Goal: Transaction & Acquisition: Purchase product/service

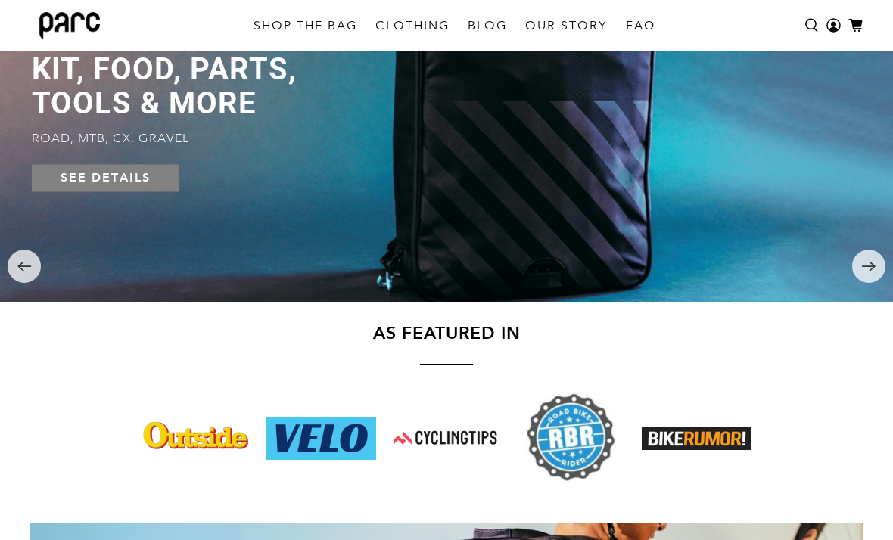
scroll to position [243, 0]
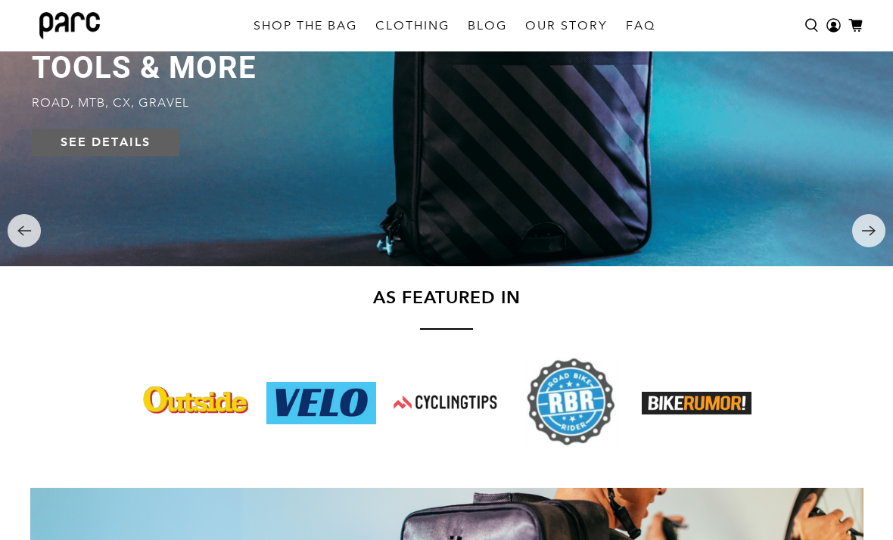
click at [146, 149] on link "SEE DETAILS" at bounding box center [105, 142] width 147 height 27
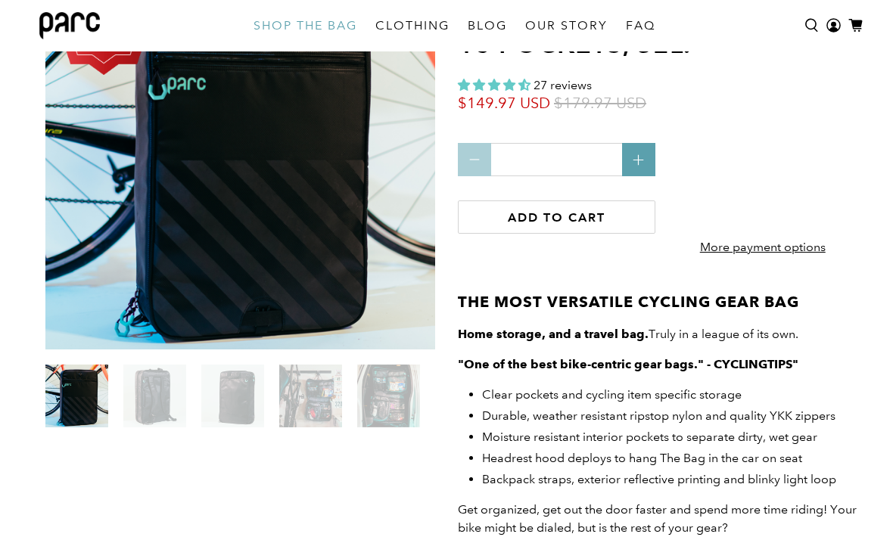
scroll to position [177, 0]
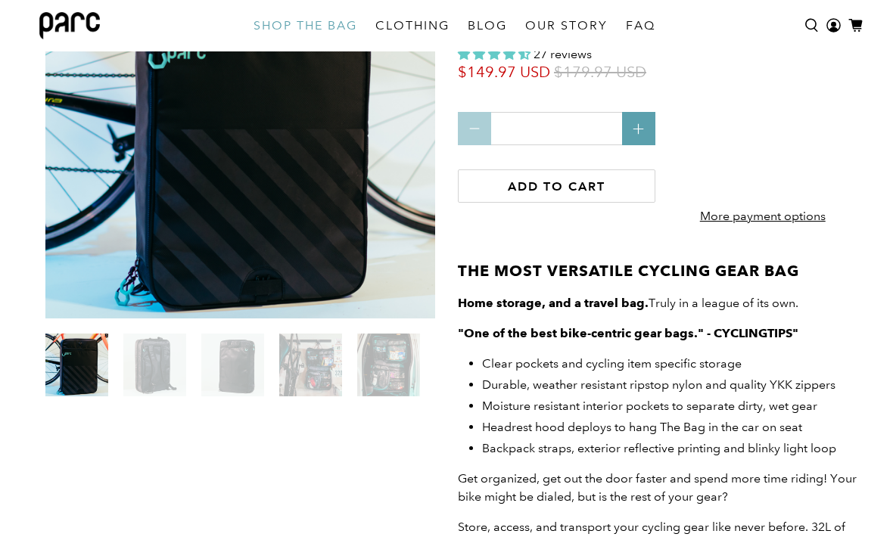
click at [144, 374] on img at bounding box center [154, 365] width 63 height 63
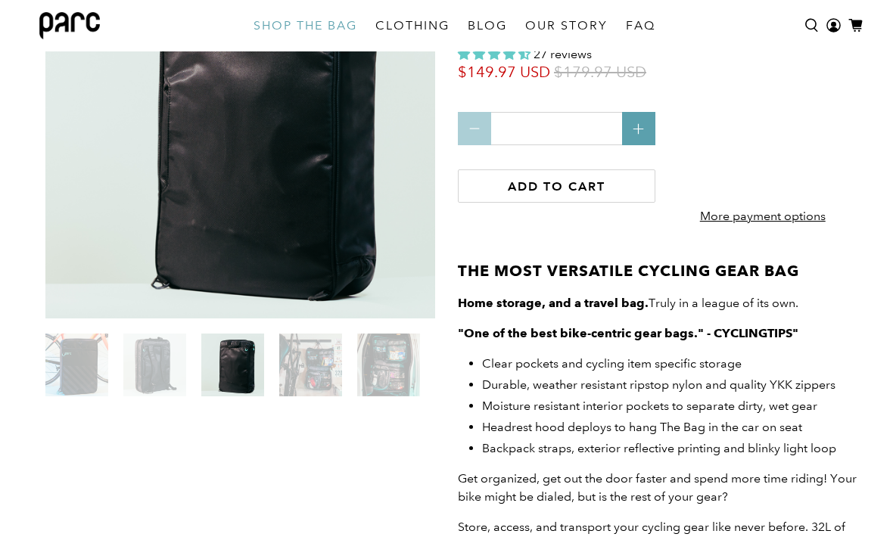
click at [228, 378] on img at bounding box center [232, 365] width 63 height 63
click at [301, 365] on img at bounding box center [310, 365] width 63 height 63
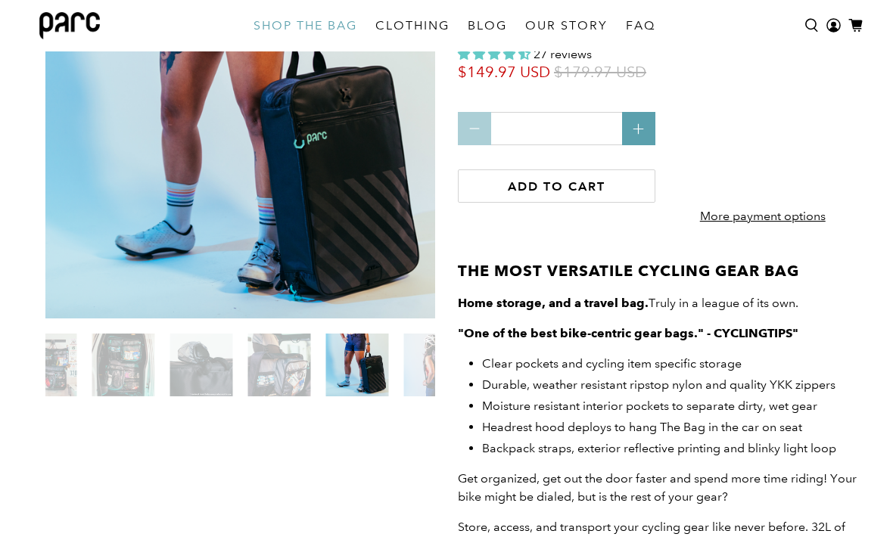
click at [281, 390] on img at bounding box center [279, 365] width 63 height 63
click at [424, 377] on img at bounding box center [435, 365] width 63 height 63
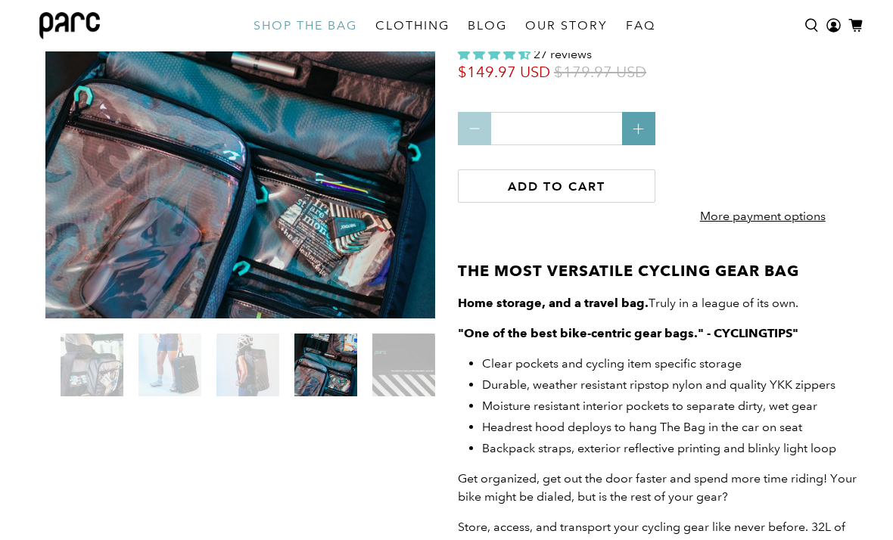
click at [332, 364] on img at bounding box center [325, 365] width 63 height 63
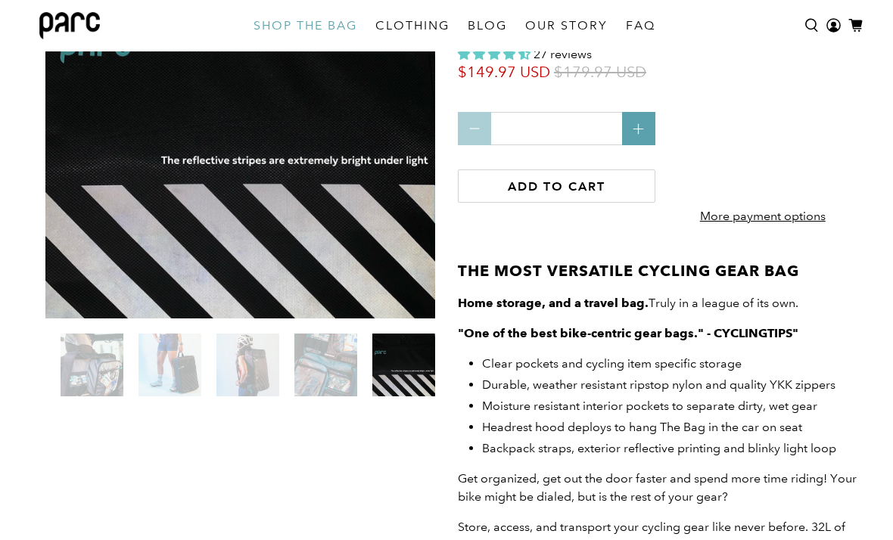
click at [246, 351] on img at bounding box center [247, 365] width 63 height 63
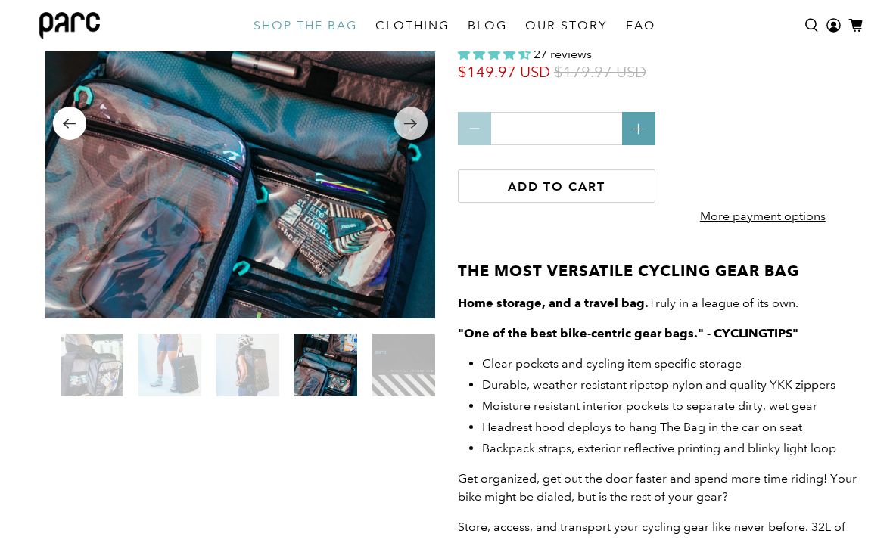
click at [69, 132] on icon "Previous" at bounding box center [69, 123] width 14 height 19
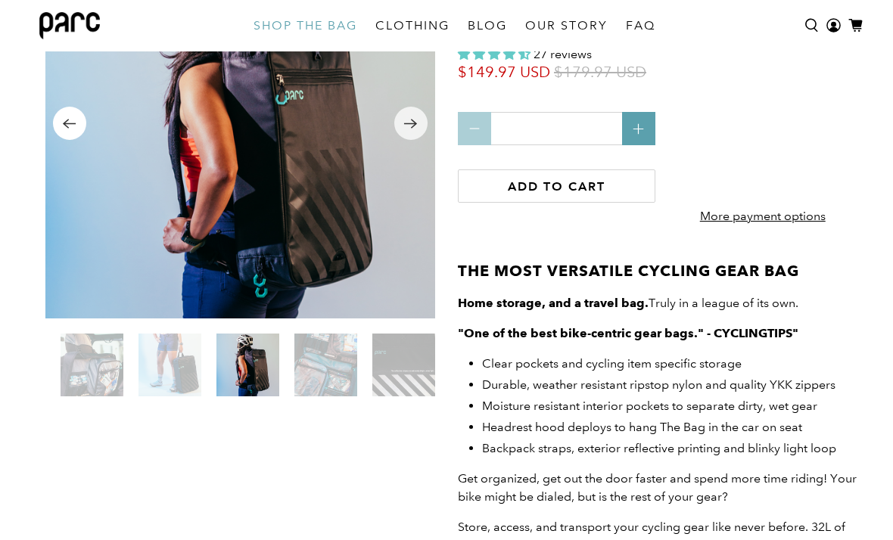
click at [69, 132] on icon "Previous" at bounding box center [69, 123] width 14 height 19
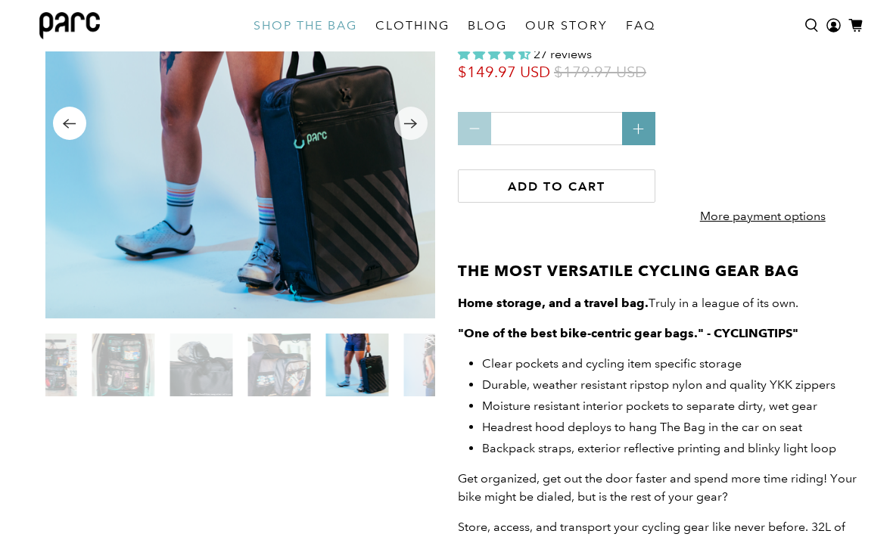
click at [69, 132] on icon "Previous" at bounding box center [69, 123] width 14 height 19
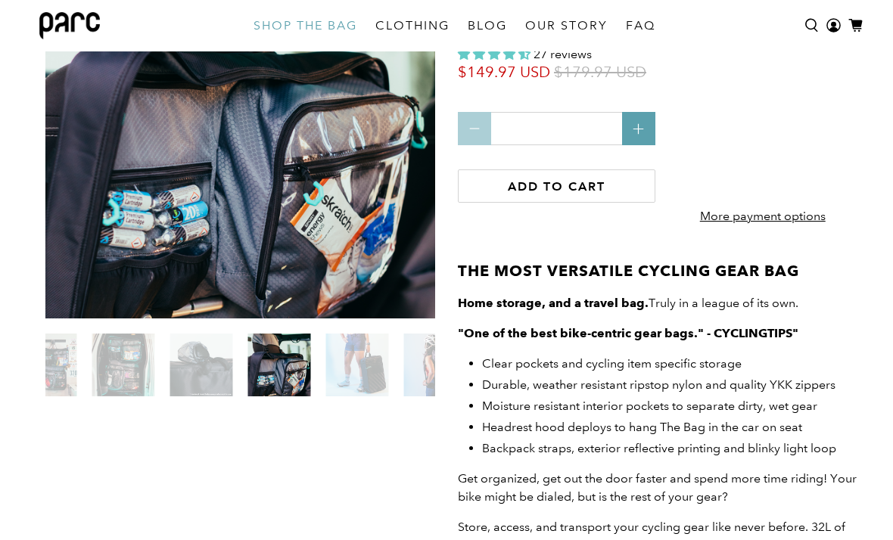
drag, startPoint x: 69, startPoint y: 132, endPoint x: -1, endPoint y: -178, distance: 317.1
click at [64, 130] on icon "Previous" at bounding box center [69, 123] width 14 height 19
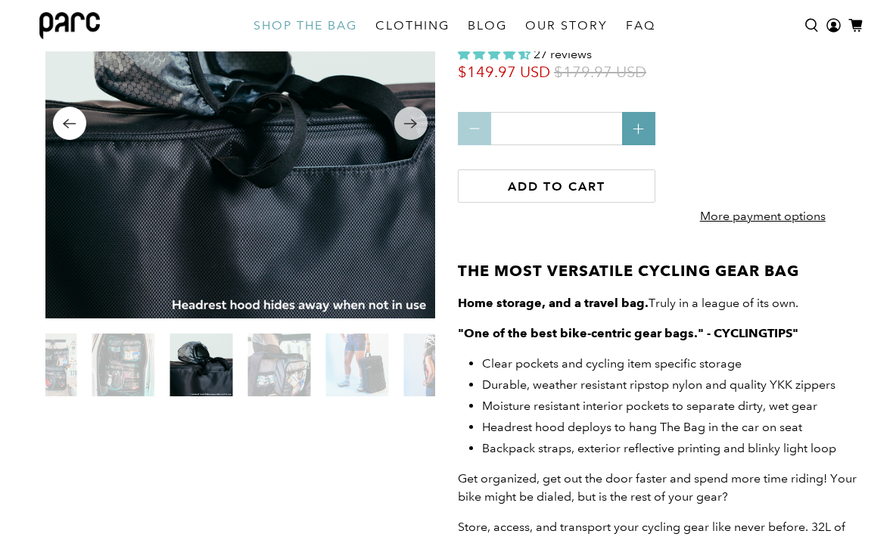
click at [73, 126] on icon "Previous" at bounding box center [69, 123] width 14 height 19
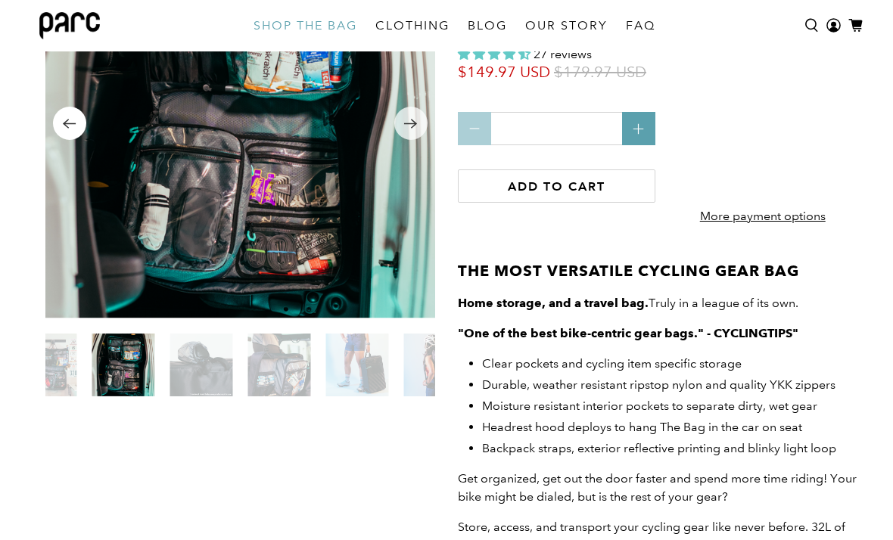
click at [73, 124] on icon "Previous" at bounding box center [69, 124] width 13 height 10
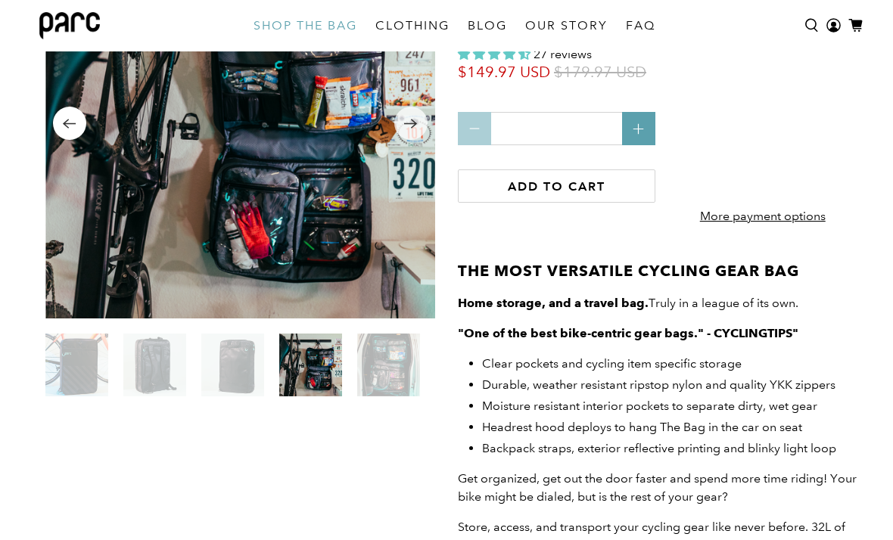
click at [76, 126] on icon "Previous" at bounding box center [69, 123] width 14 height 19
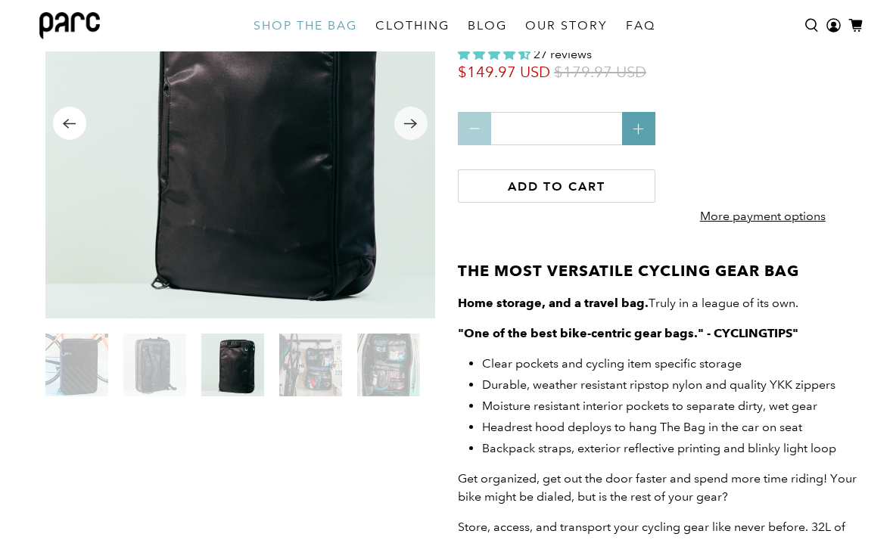
click at [66, 128] on icon "Previous" at bounding box center [69, 123] width 14 height 19
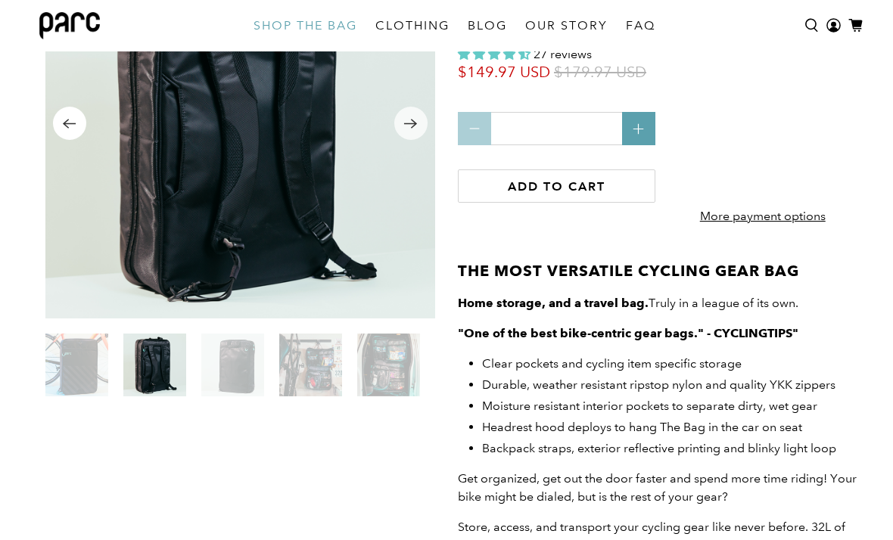
click at [75, 131] on icon "Previous" at bounding box center [69, 123] width 14 height 19
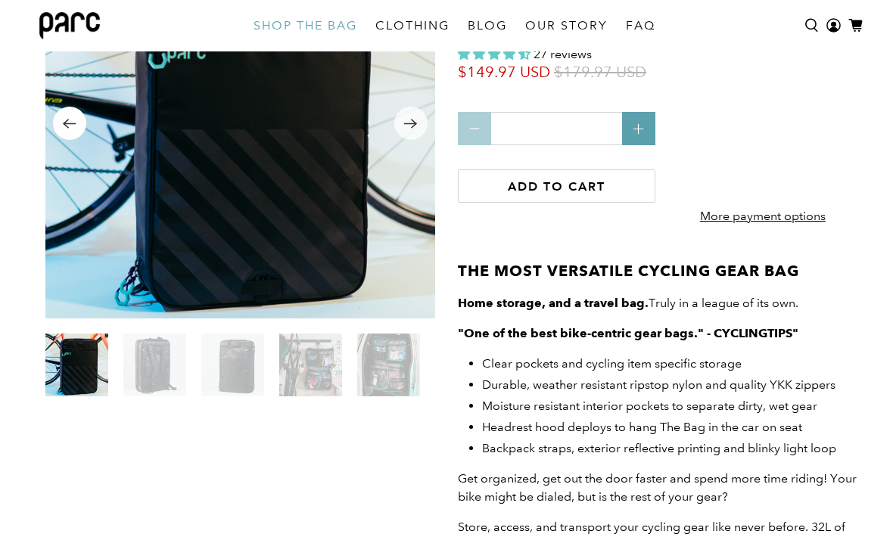
click at [71, 126] on icon "Previous" at bounding box center [69, 123] width 14 height 19
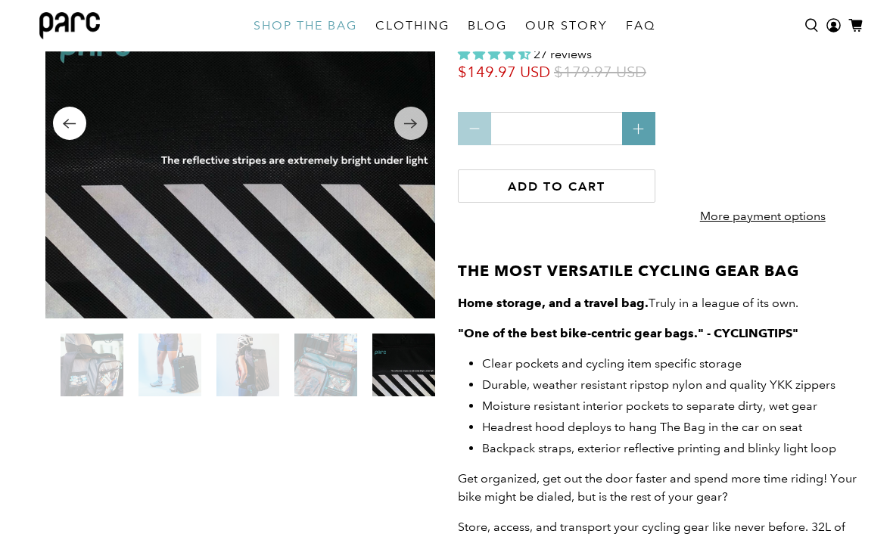
click at [76, 129] on icon "Previous" at bounding box center [69, 123] width 14 height 19
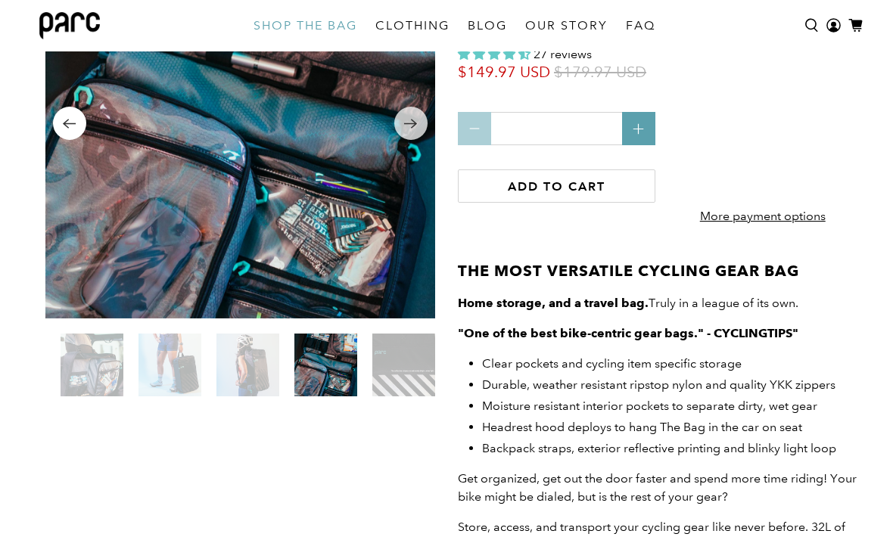
click at [76, 127] on icon "Previous" at bounding box center [69, 123] width 14 height 19
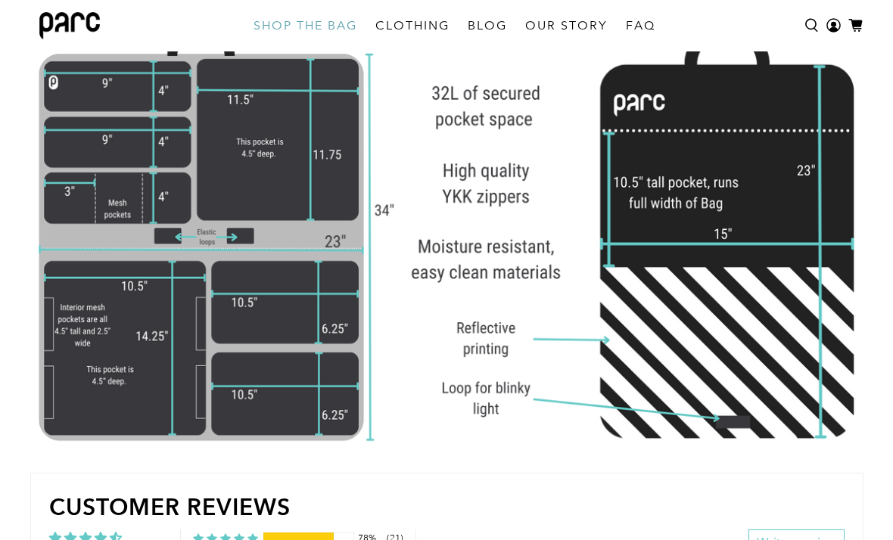
scroll to position [3748, 0]
